Goal: Task Accomplishment & Management: Manage account settings

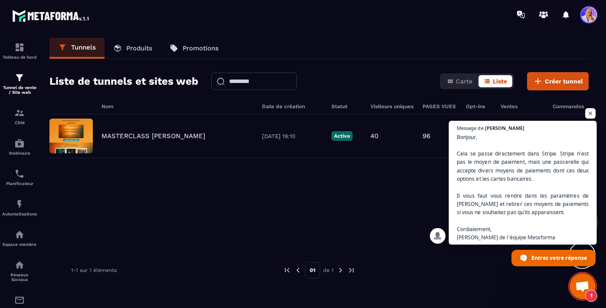
scroll to position [5424, 0]
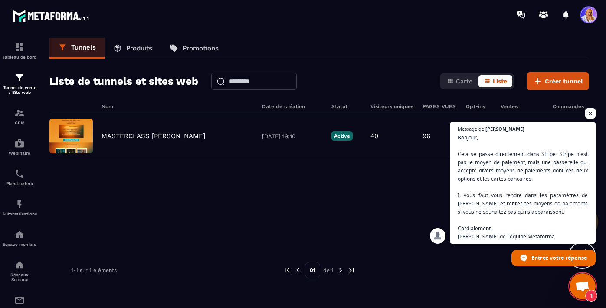
click at [583, 284] on span "Ouvrir le chat" at bounding box center [582, 287] width 14 height 12
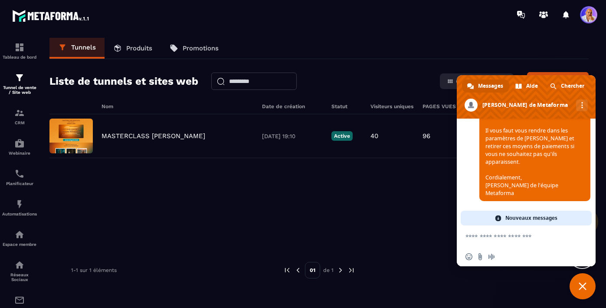
scroll to position [6461, 0]
click at [589, 16] on span at bounding box center [588, 14] width 17 height 17
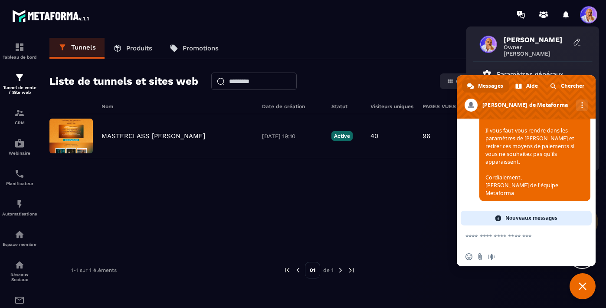
click at [581, 286] on span "Fermer le chat" at bounding box center [583, 286] width 8 height 8
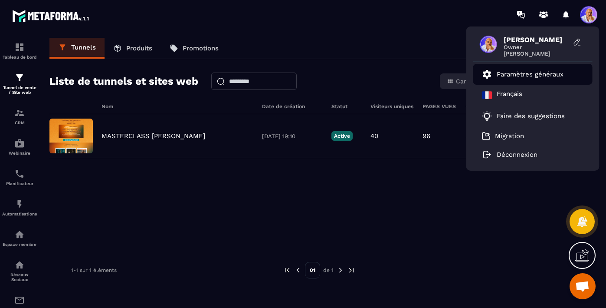
click at [529, 76] on p "Paramètres généraux" at bounding box center [530, 74] width 67 height 8
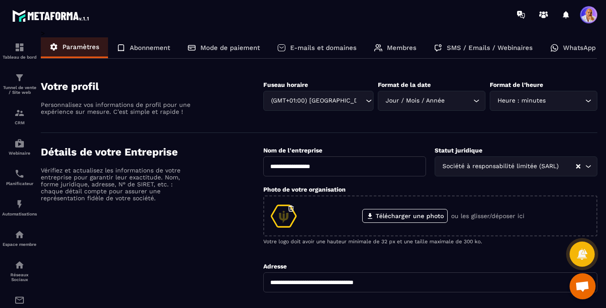
click at [240, 48] on p "Mode de paiement" at bounding box center [229, 48] width 59 height 8
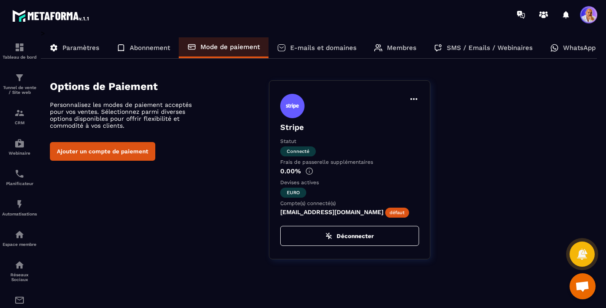
click at [413, 96] on icon at bounding box center [414, 99] width 10 height 10
click at [413, 98] on icon at bounding box center [414, 99] width 10 height 10
click at [413, 98] on icon at bounding box center [413, 99] width 7 height 2
click at [413, 97] on icon at bounding box center [414, 99] width 10 height 10
click at [414, 98] on icon at bounding box center [414, 99] width 10 height 10
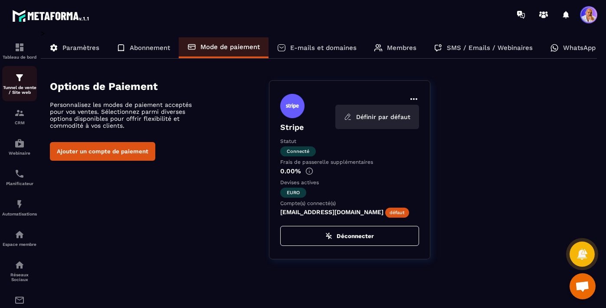
click at [19, 81] on img at bounding box center [19, 77] width 10 height 10
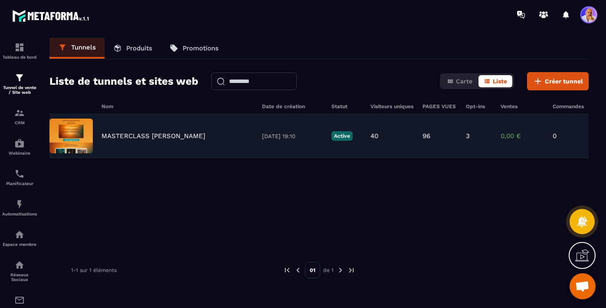
click at [127, 134] on p "MASTERCLASS [PERSON_NAME]" at bounding box center [154, 136] width 104 height 8
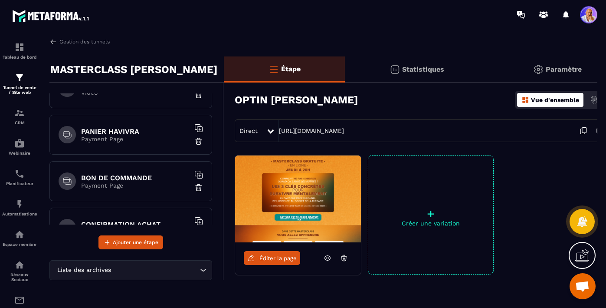
scroll to position [218, 0]
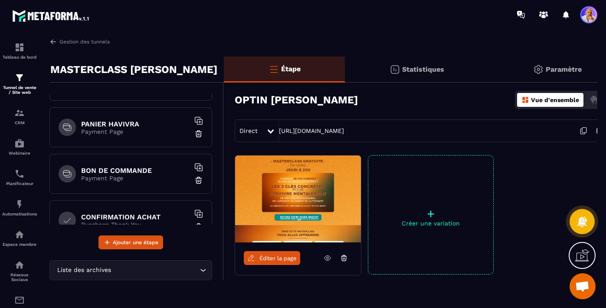
click at [142, 173] on h6 "BON DE COMMANDE" at bounding box center [135, 170] width 108 height 8
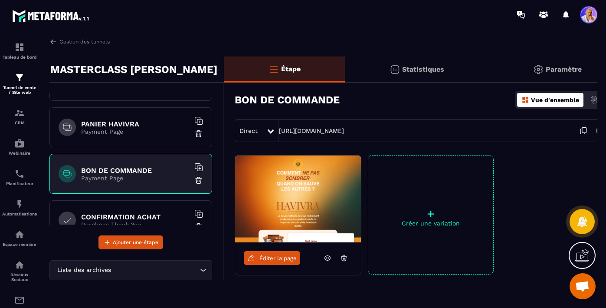
click at [270, 259] on span "Éditer la page" at bounding box center [277, 258] width 37 height 7
